Goal: Task Accomplishment & Management: Use online tool/utility

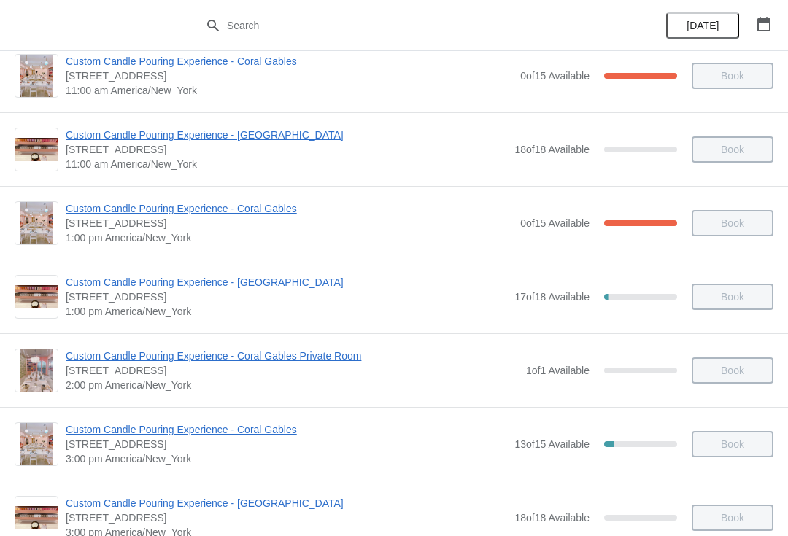
scroll to position [165, 0]
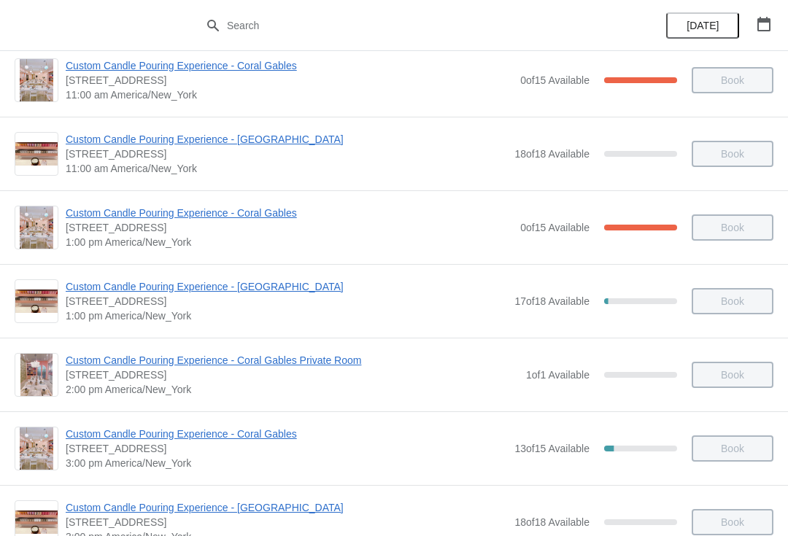
click at [296, 289] on span "Custom Candle Pouring Experience - [GEOGRAPHIC_DATA]" at bounding box center [286, 286] width 441 height 15
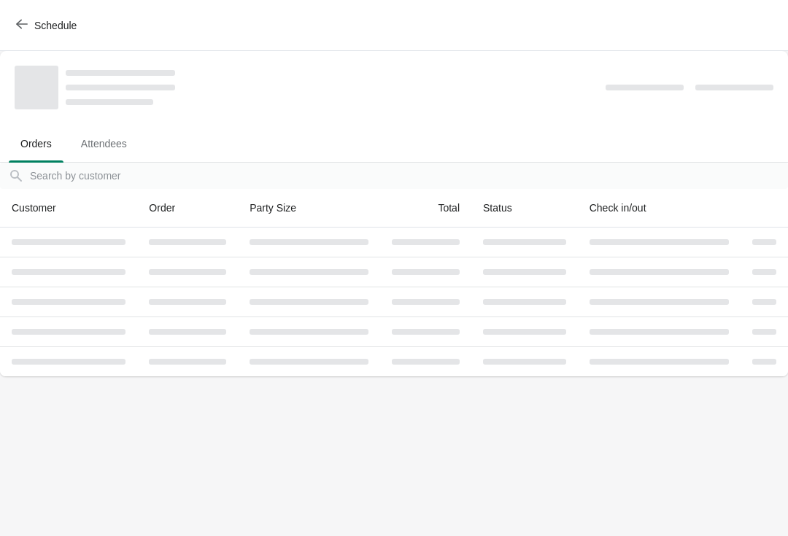
scroll to position [0, 0]
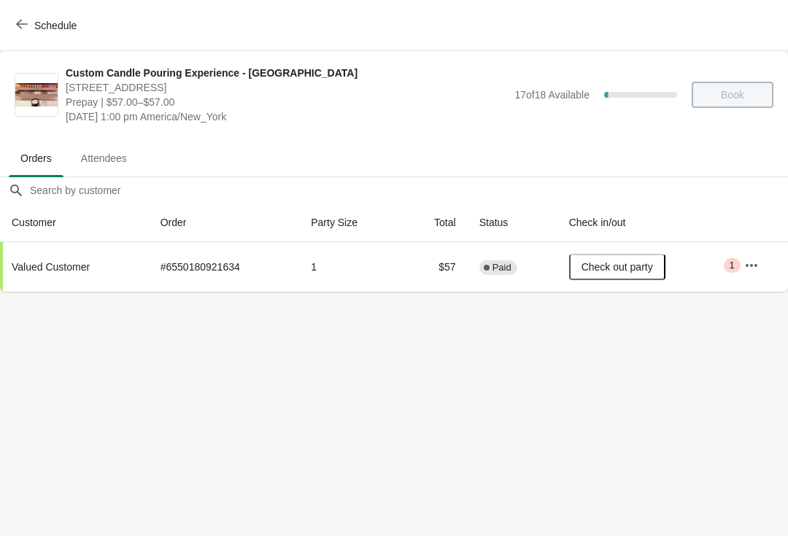
click at [23, 28] on icon "button" at bounding box center [22, 24] width 12 height 12
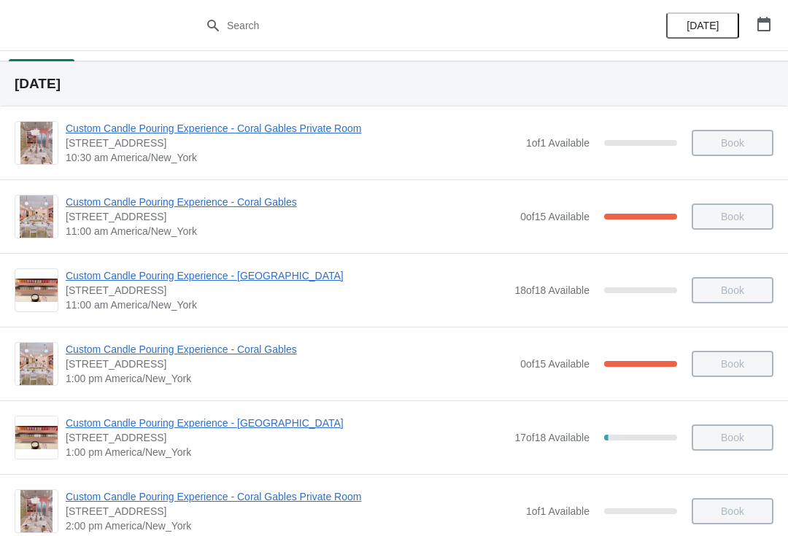
scroll to position [31, 0]
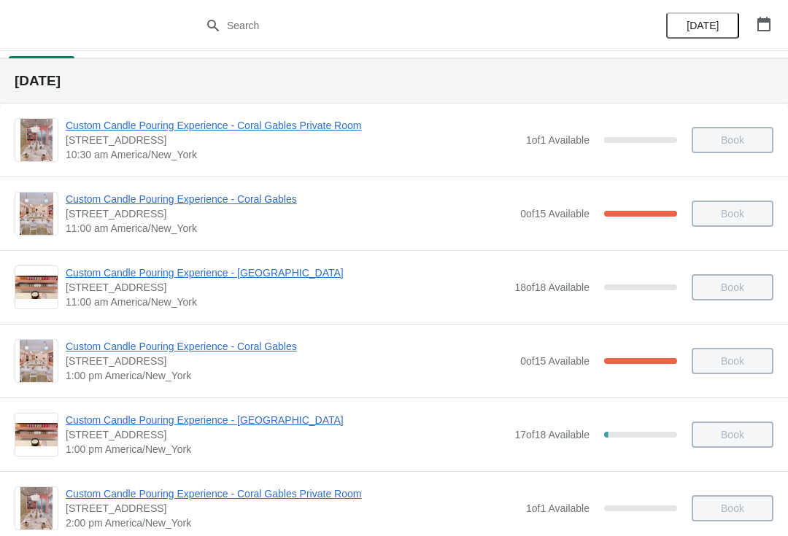
click at [288, 270] on span "Custom Candle Pouring Experience - [GEOGRAPHIC_DATA]" at bounding box center [286, 273] width 441 height 15
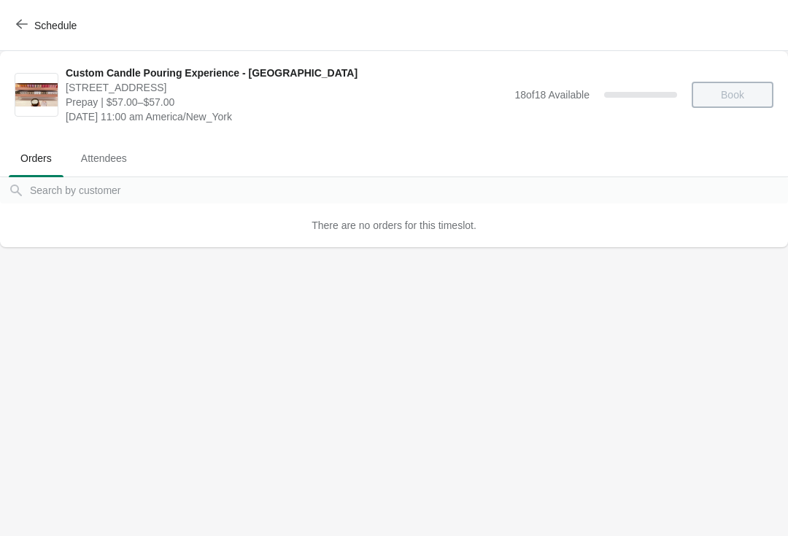
click at [23, 28] on icon "button" at bounding box center [22, 24] width 12 height 12
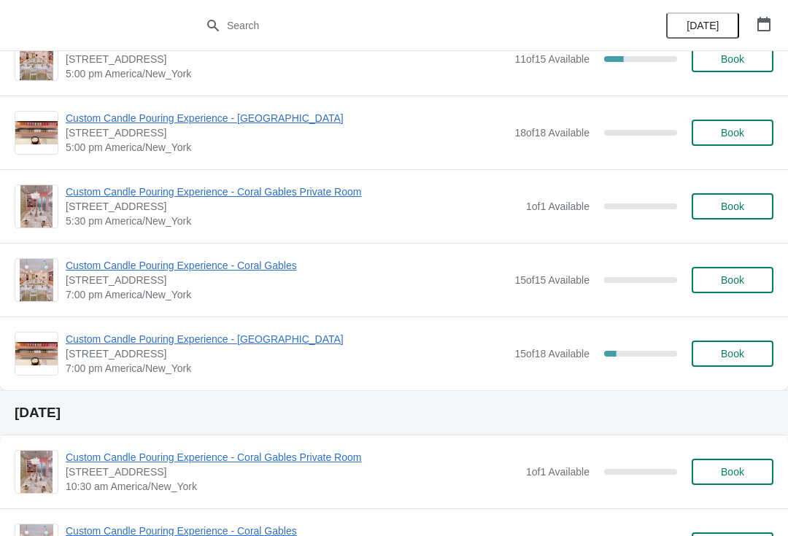
scroll to position [703, 0]
click at [290, 336] on span "Custom Candle Pouring Experience - [GEOGRAPHIC_DATA]" at bounding box center [286, 338] width 441 height 15
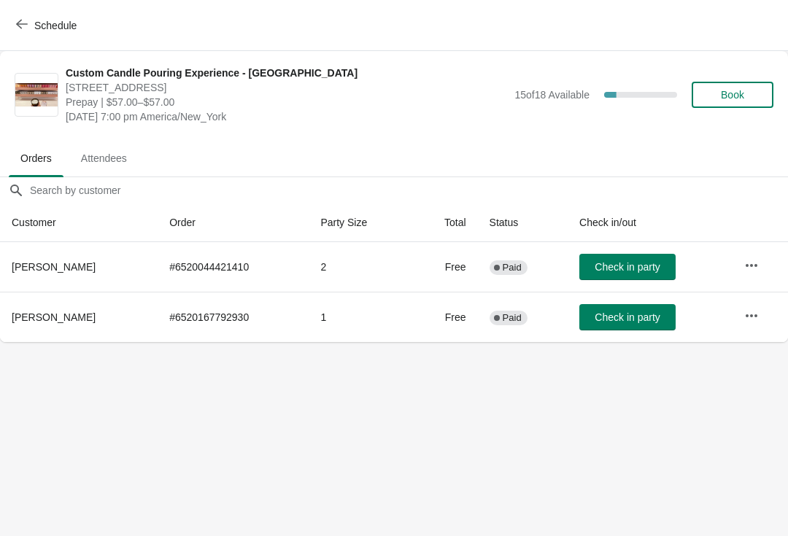
scroll to position [0, 0]
click at [24, 34] on button "Schedule" at bounding box center [47, 25] width 81 height 26
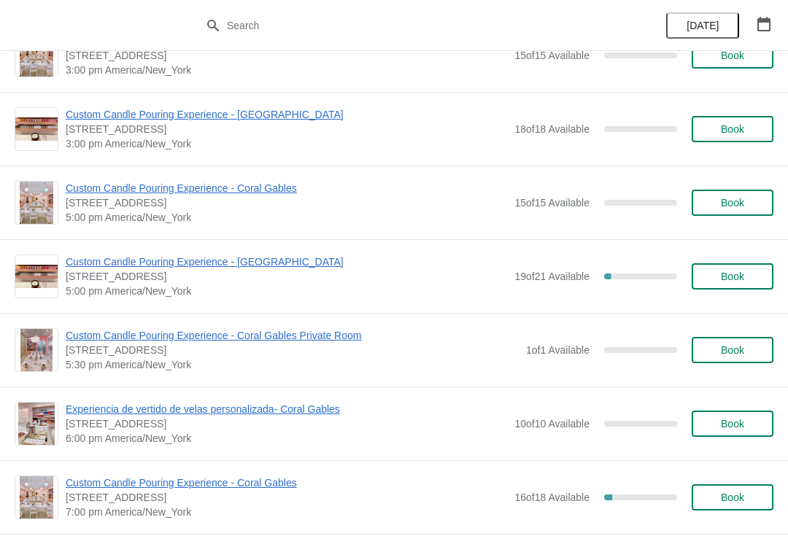
scroll to position [1545, 0]
